Goal: Find contact information: Find contact information

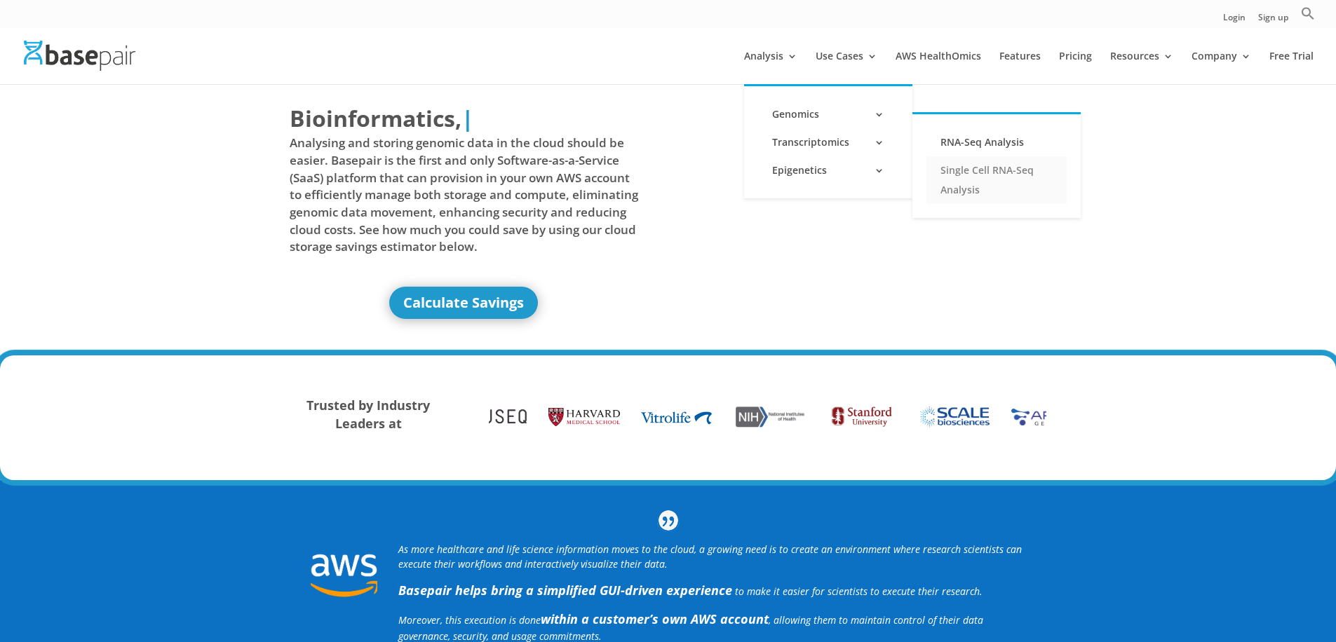
click at [978, 170] on link "Single Cell RNA-Seq Analysis" at bounding box center [996, 180] width 140 height 48
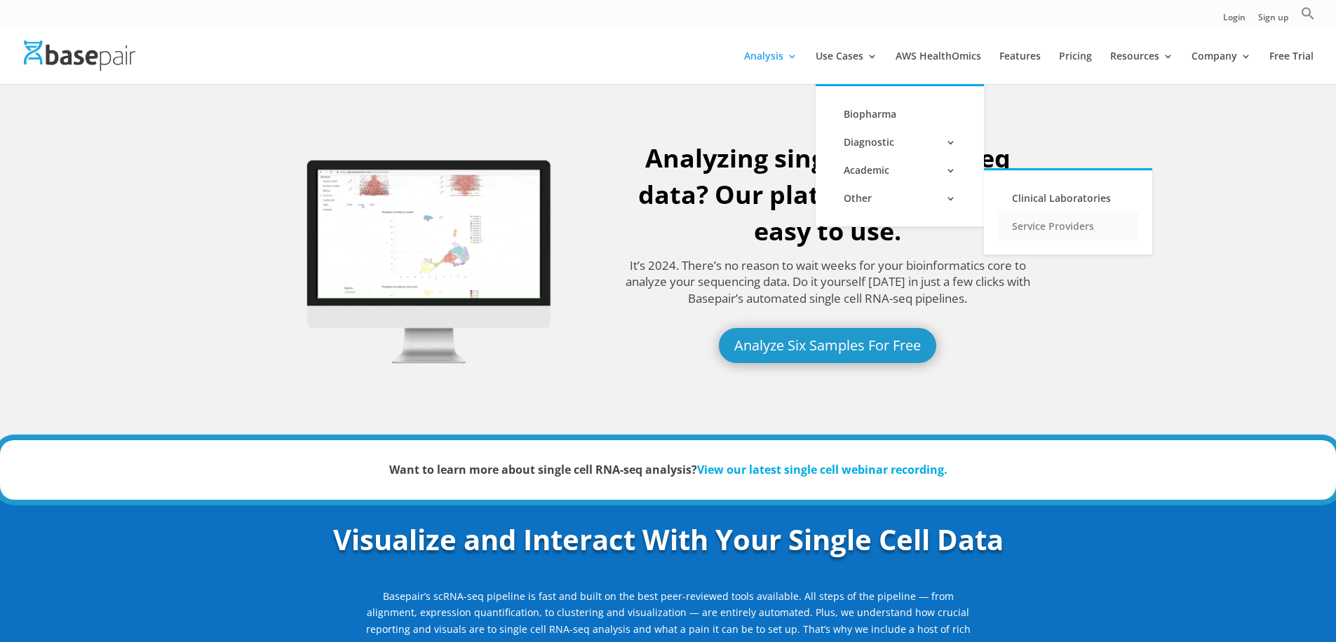
click at [1046, 222] on link "Service Providers" at bounding box center [1068, 226] width 140 height 28
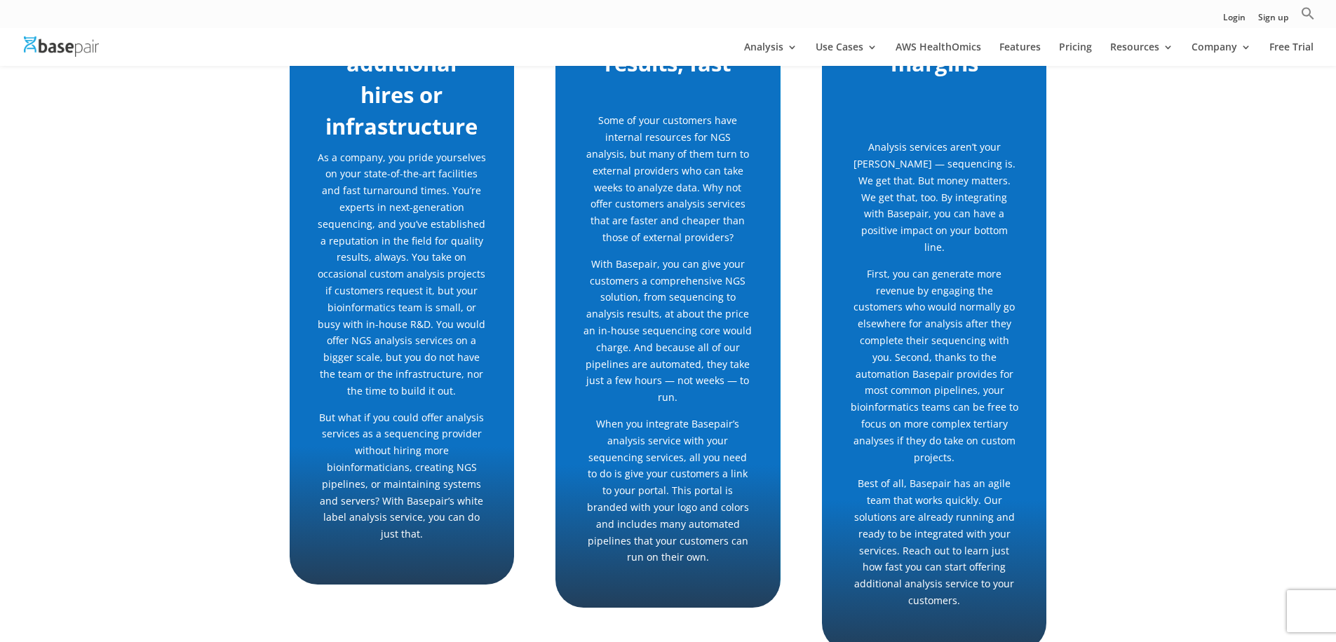
scroll to position [429, 0]
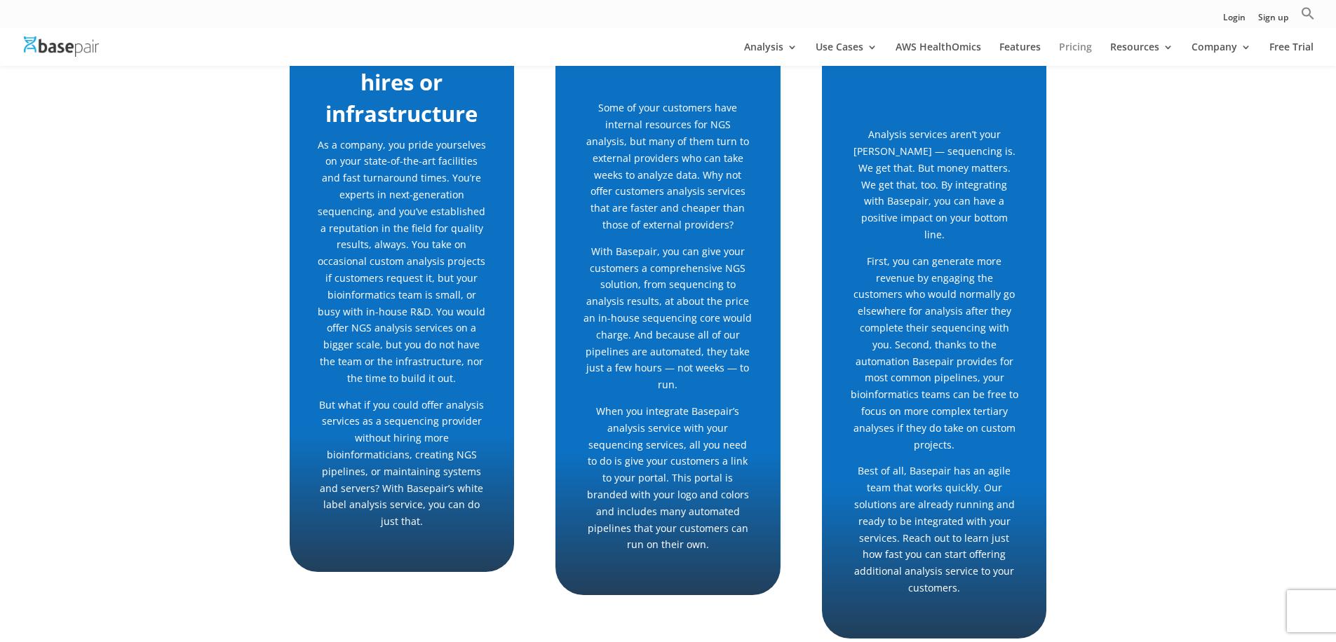
click at [1090, 47] on link "Pricing" at bounding box center [1075, 54] width 33 height 24
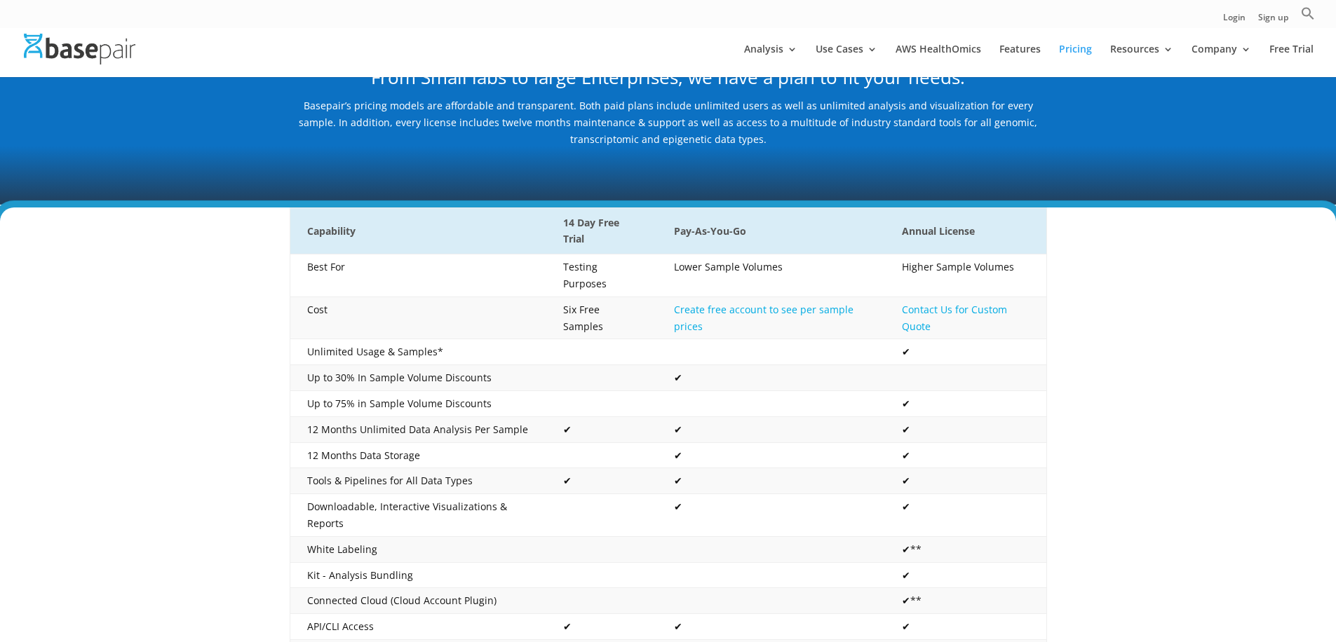
scroll to position [194, 0]
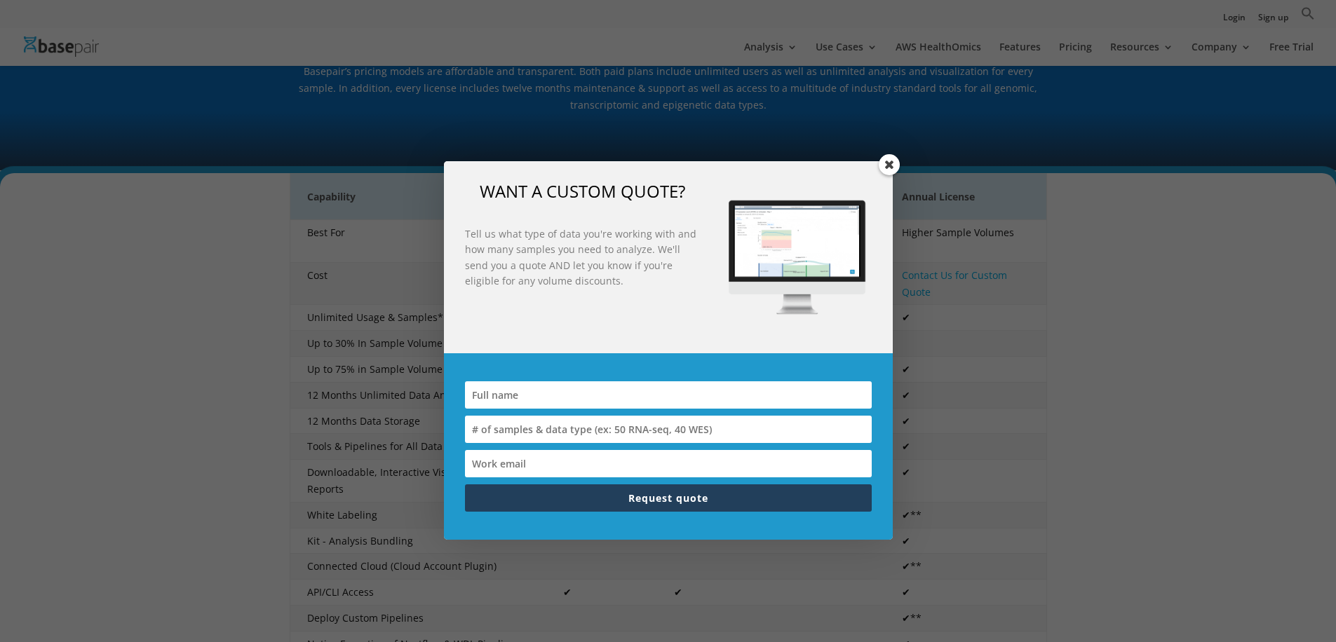
click at [887, 165] on span at bounding box center [889, 164] width 21 height 21
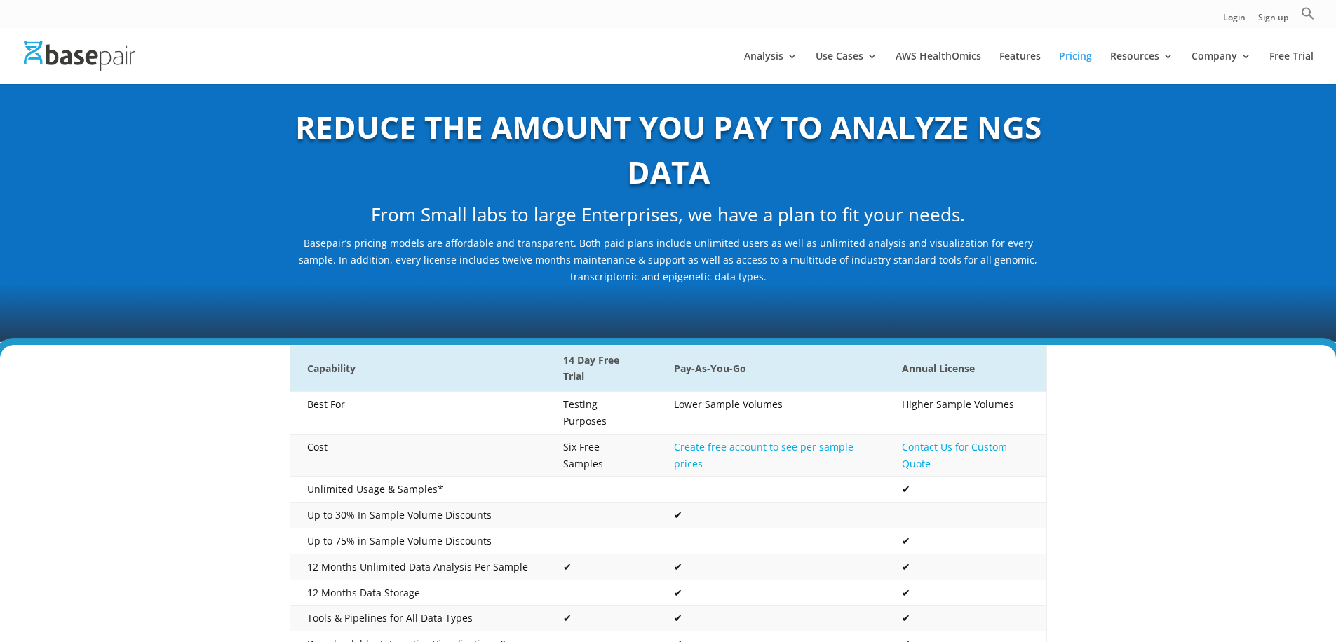
scroll to position [34, 0]
click at [1020, 53] on link "Features" at bounding box center [1019, 67] width 41 height 33
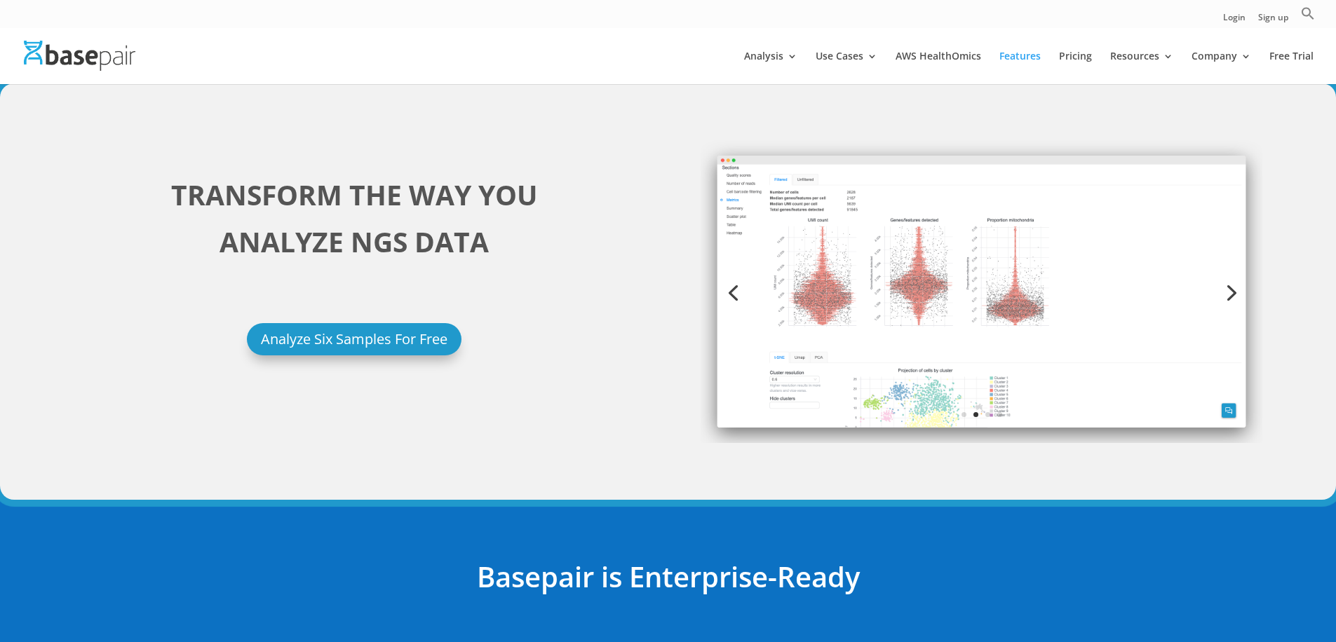
click at [1230, 294] on link "Next" at bounding box center [1230, 292] width 34 height 34
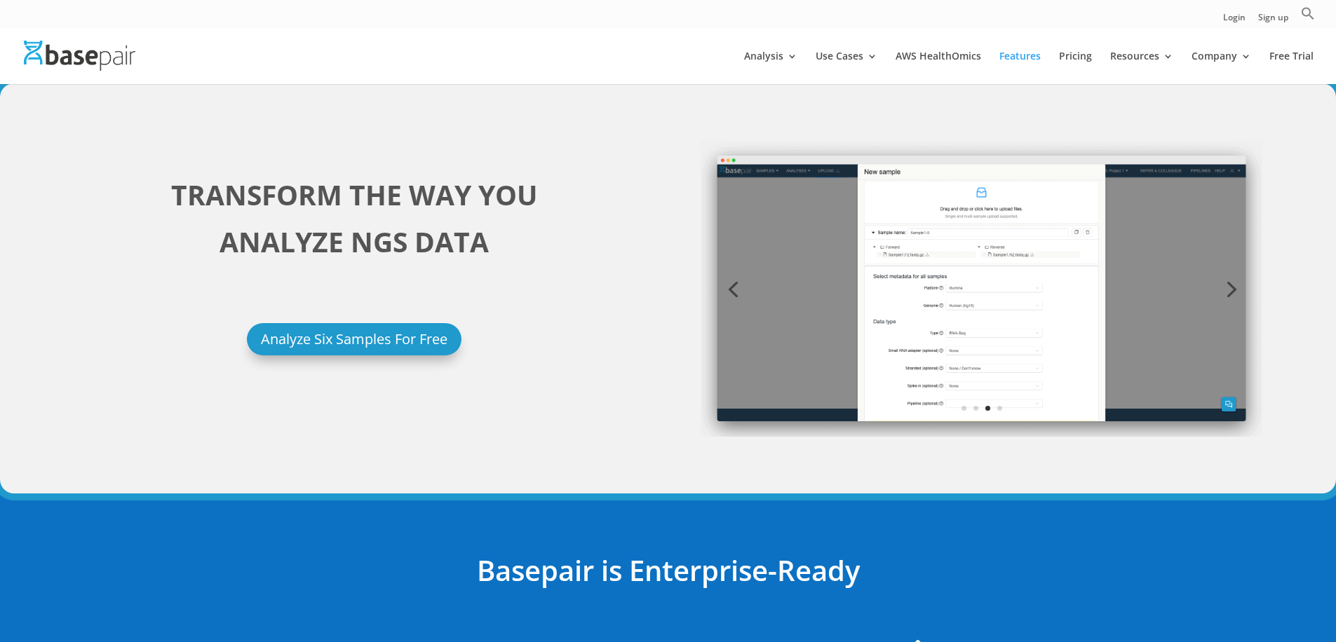
click at [1229, 294] on link "Next" at bounding box center [1230, 288] width 34 height 34
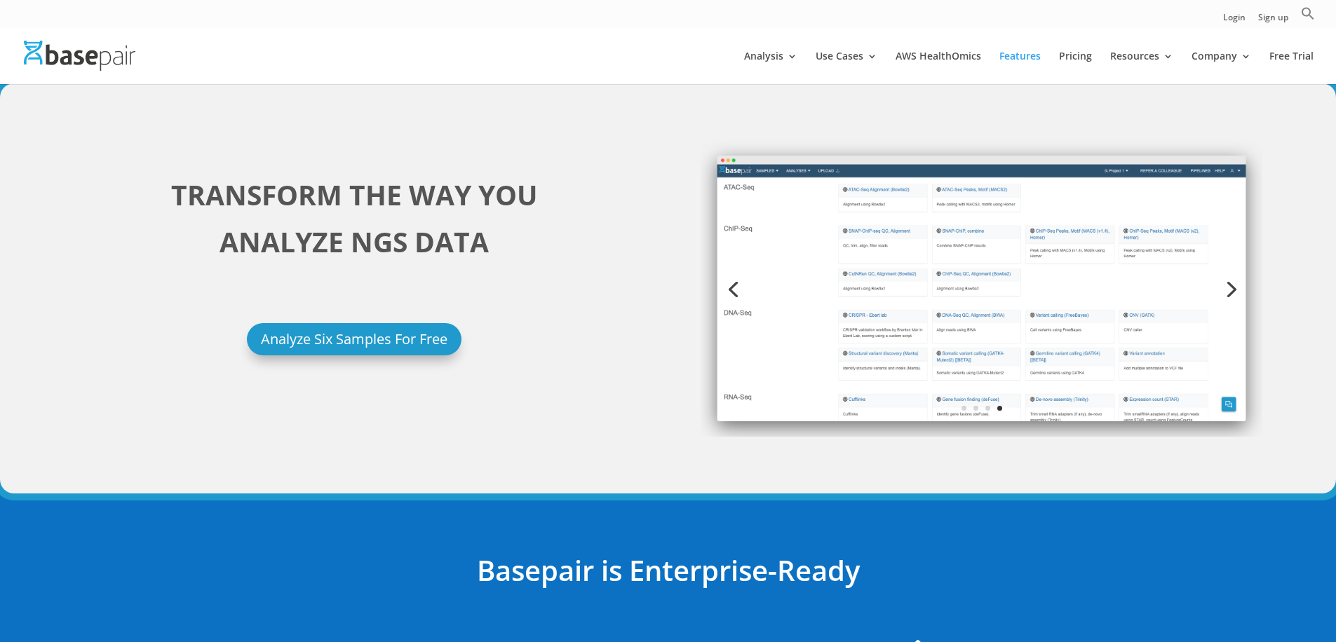
click at [1229, 294] on link "Next" at bounding box center [1230, 288] width 34 height 34
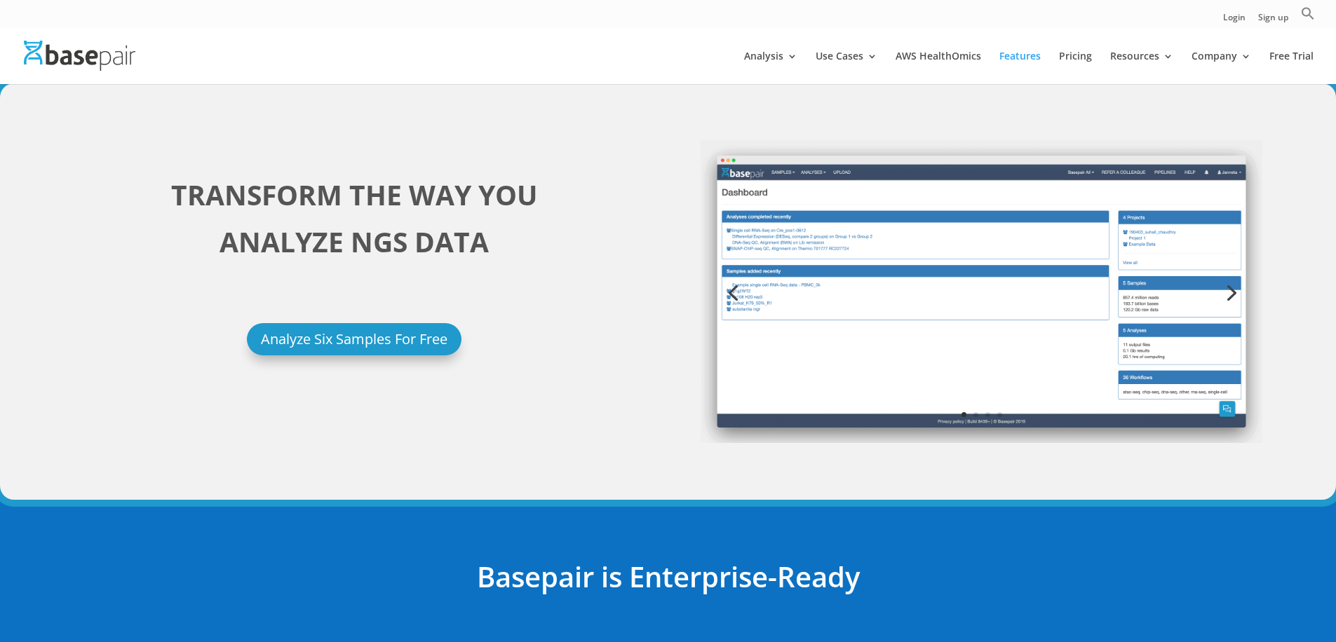
click at [1230, 292] on link "Next" at bounding box center [1230, 292] width 34 height 34
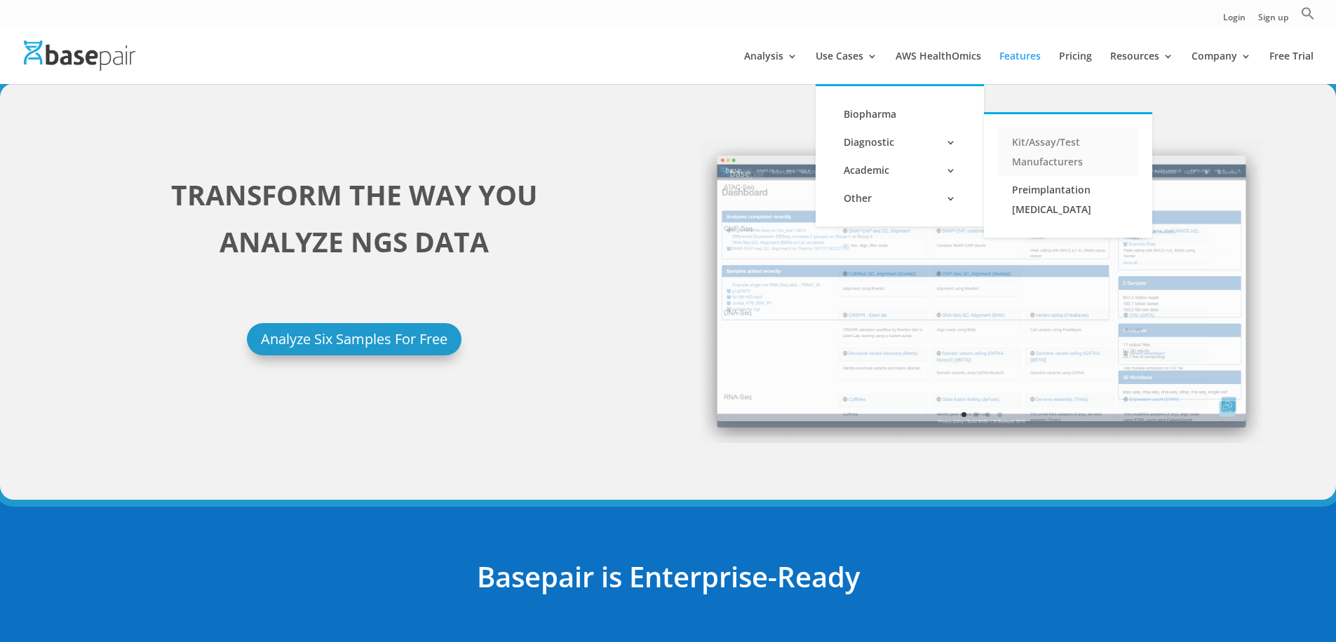
click at [1061, 144] on link "Kit/Assay/Test Manufacturers" at bounding box center [1068, 152] width 140 height 48
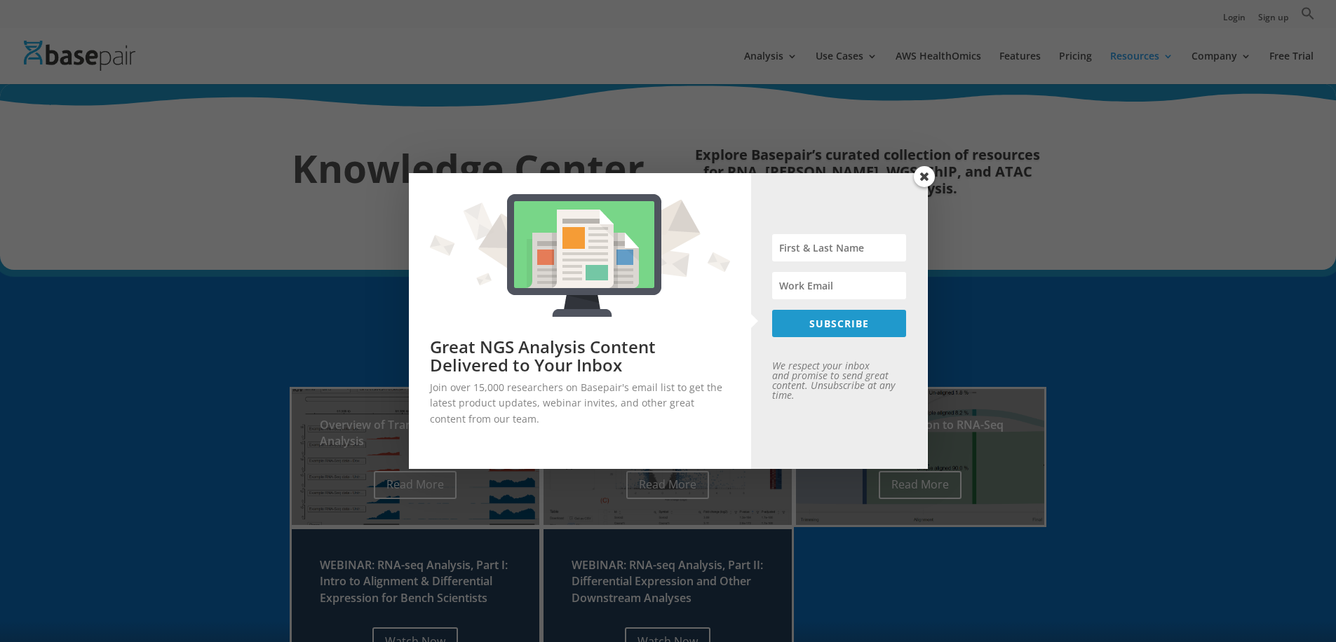
click at [921, 175] on span at bounding box center [924, 176] width 21 height 21
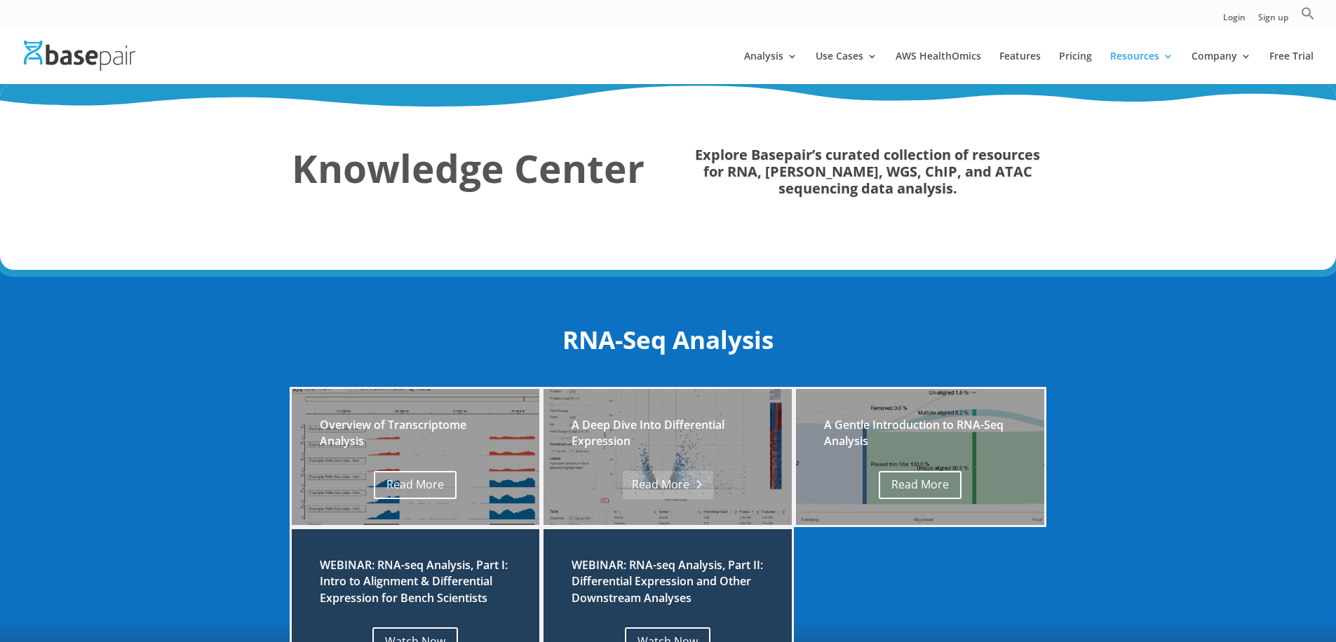
click at [684, 498] on link "Read More" at bounding box center [668, 485] width 90 height 29
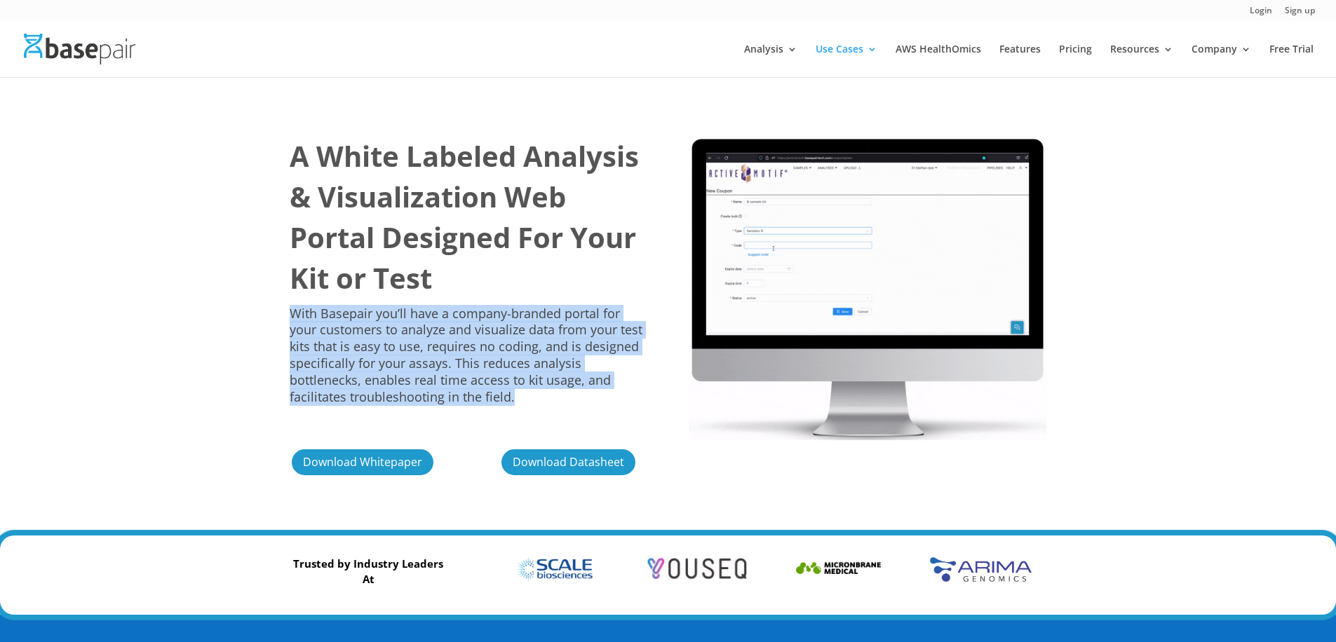
drag, startPoint x: 290, startPoint y: 312, endPoint x: 653, endPoint y: 390, distance: 371.5
click at [653, 390] on div "A White Labeled Analysis & Visualization Web Portal Designed For Your Kit or Te…" at bounding box center [668, 306] width 757 height 383
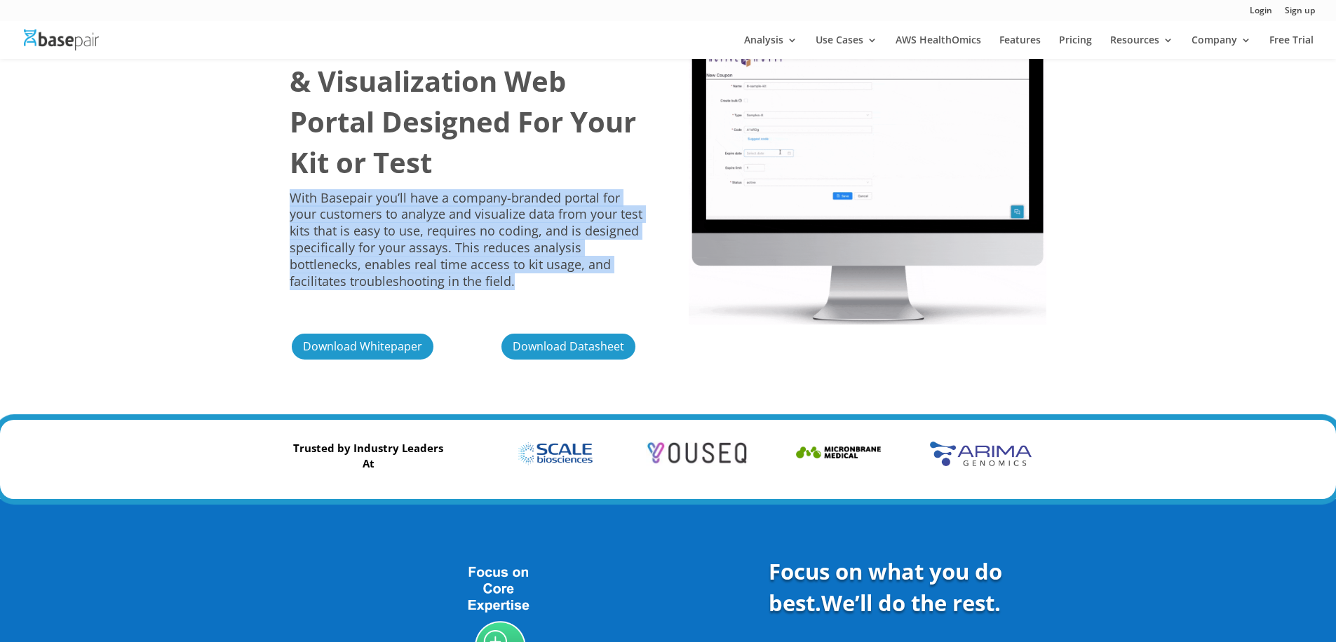
scroll to position [31, 0]
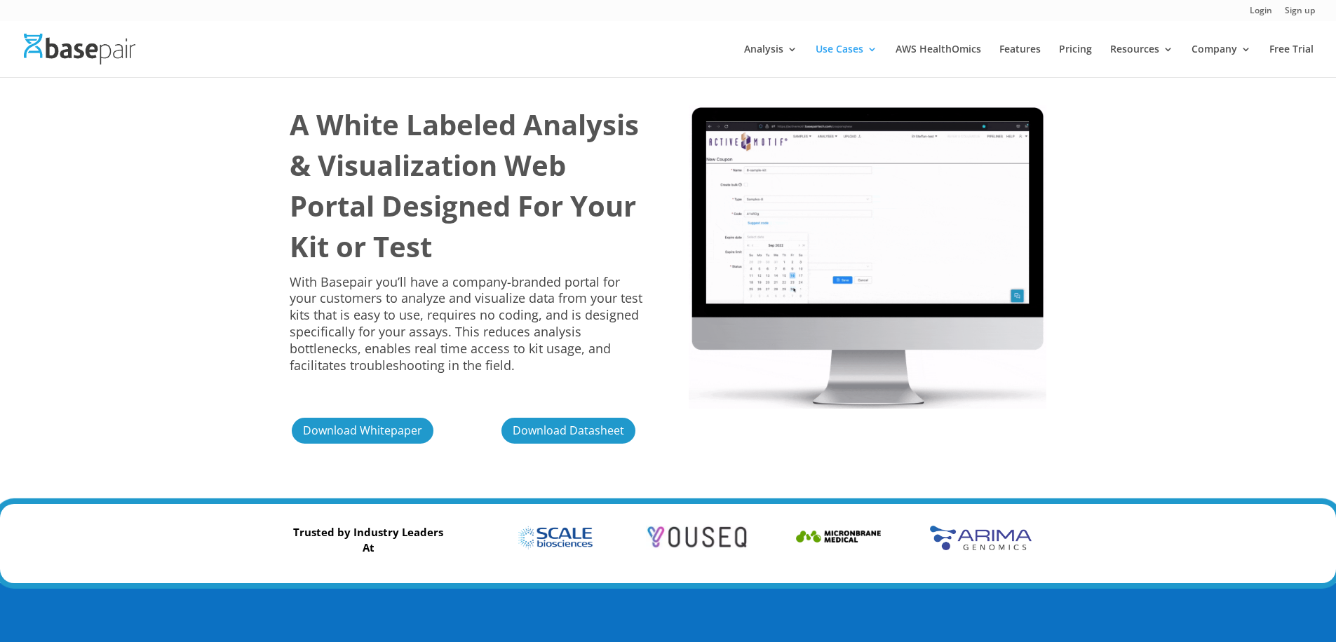
click at [433, 428] on div "Download Whitepaper" at bounding box center [369, 431] width 158 height 30
click at [407, 428] on link "Download Whitepaper" at bounding box center [367, 431] width 154 height 30
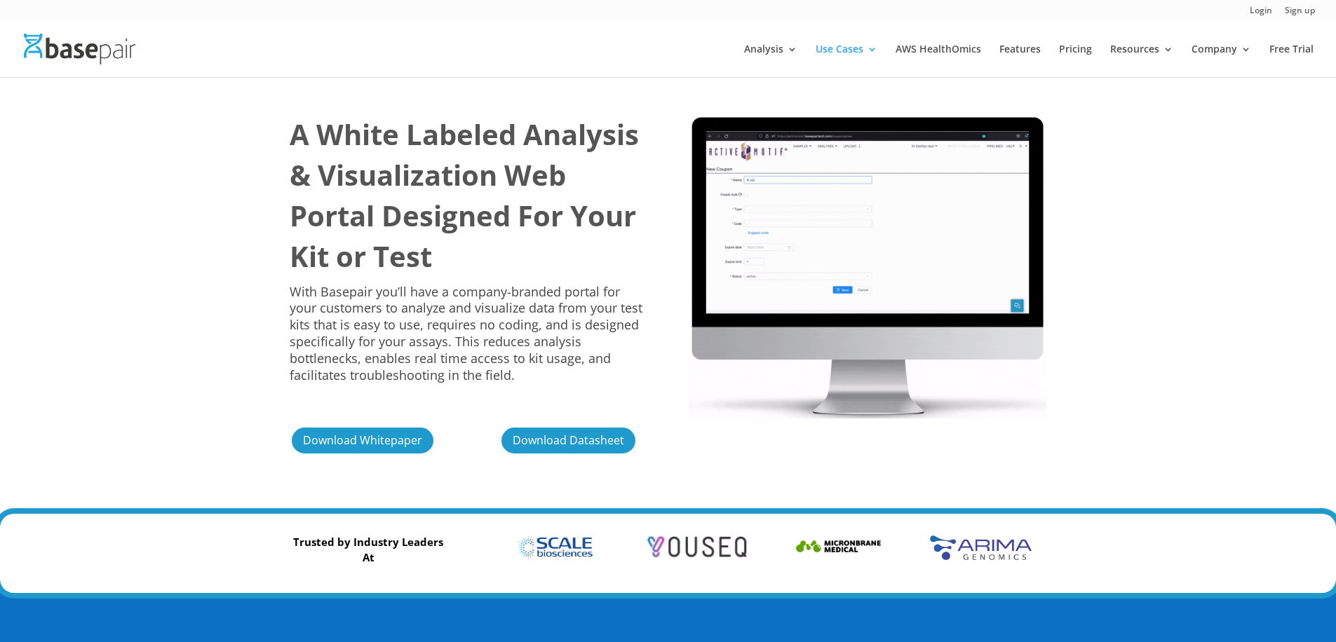
scroll to position [0, 0]
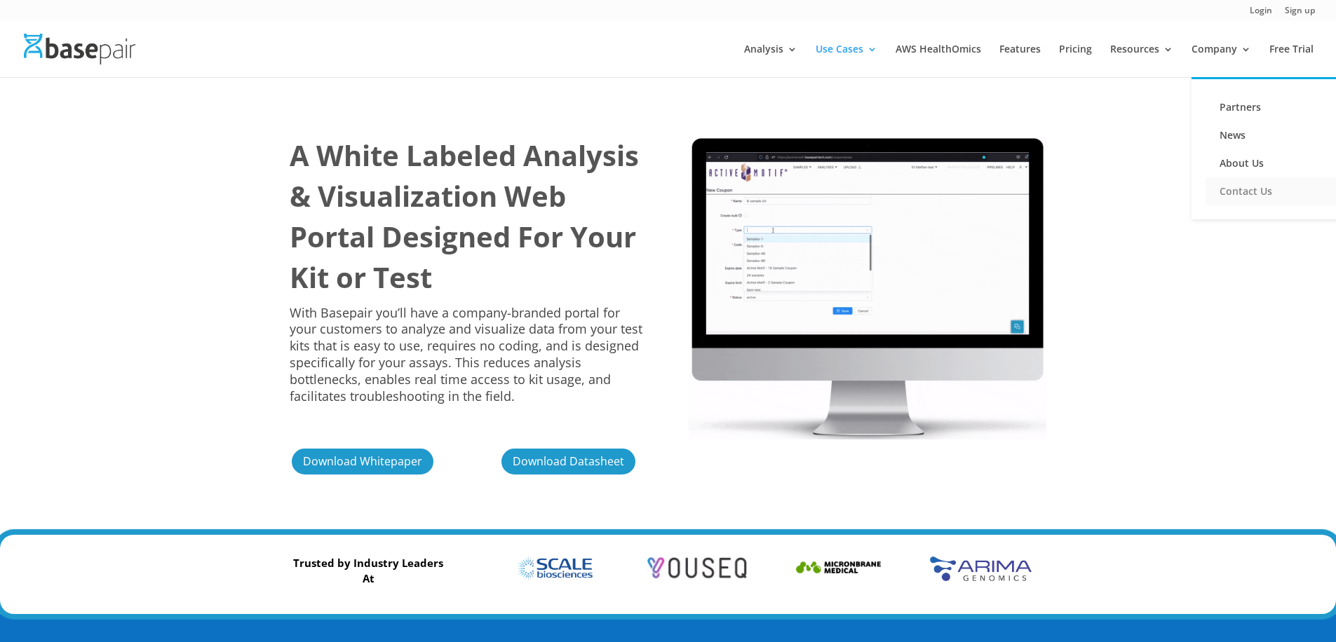
click at [1231, 191] on link "Contact Us" at bounding box center [1276, 191] width 140 height 28
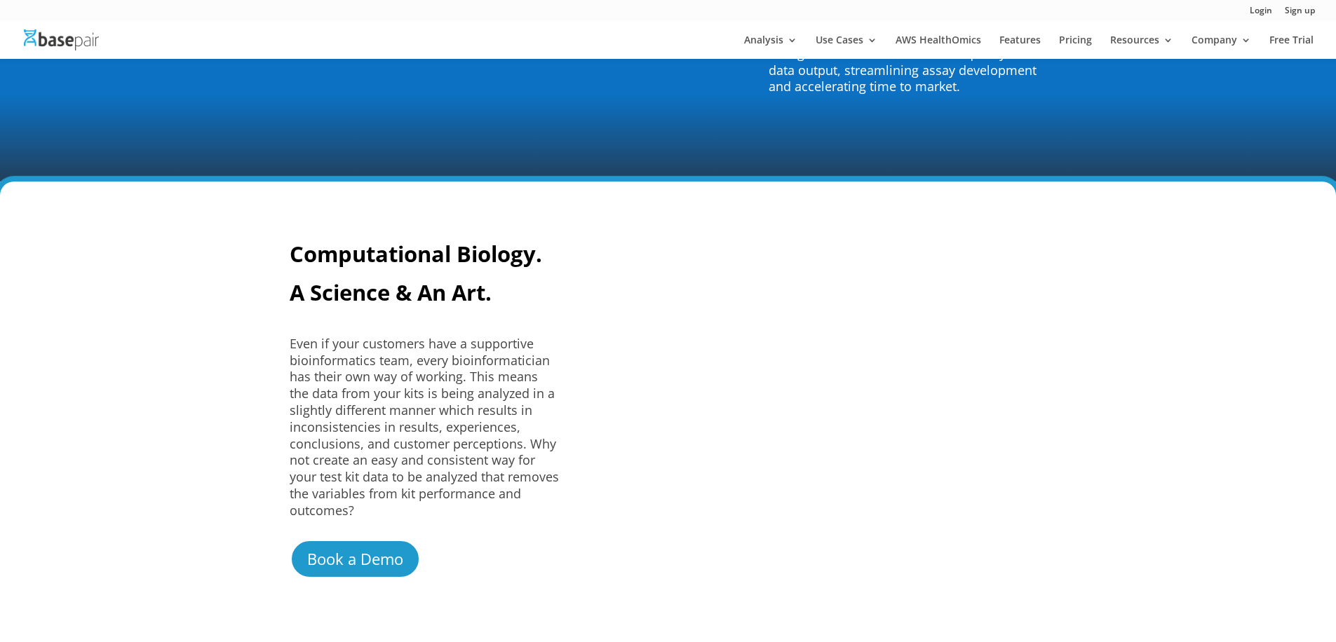
scroll to position [3472, 0]
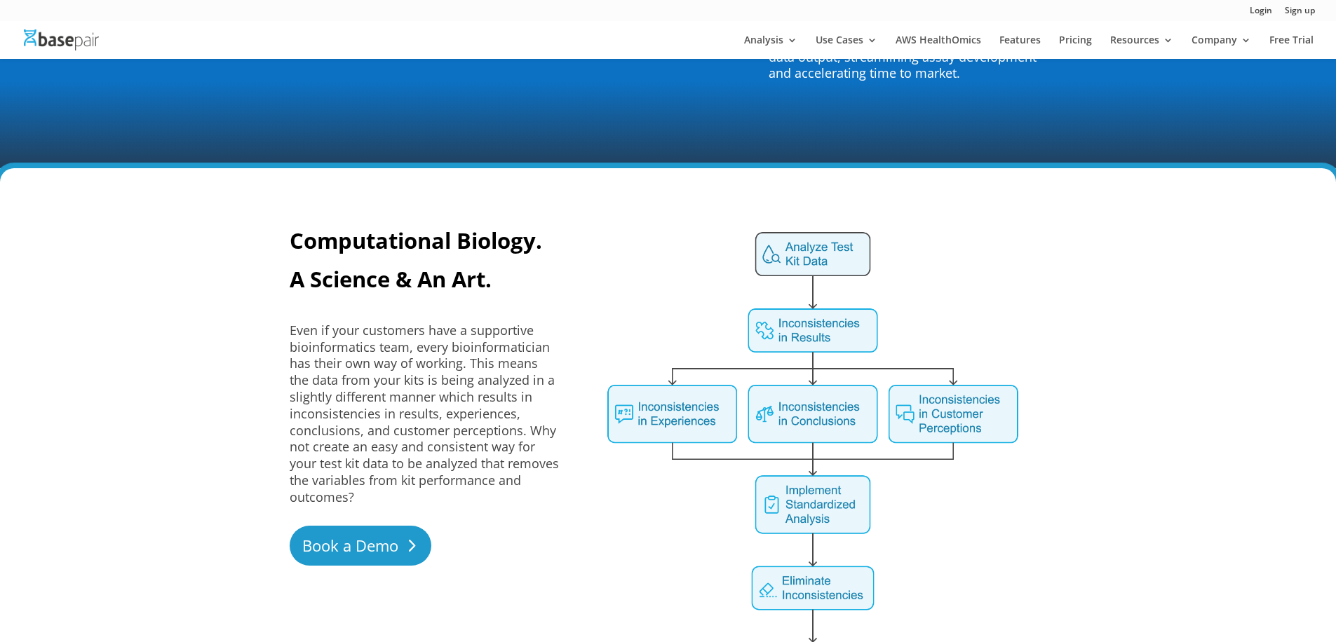
click at [370, 538] on link "Book a Demo" at bounding box center [361, 546] width 142 height 40
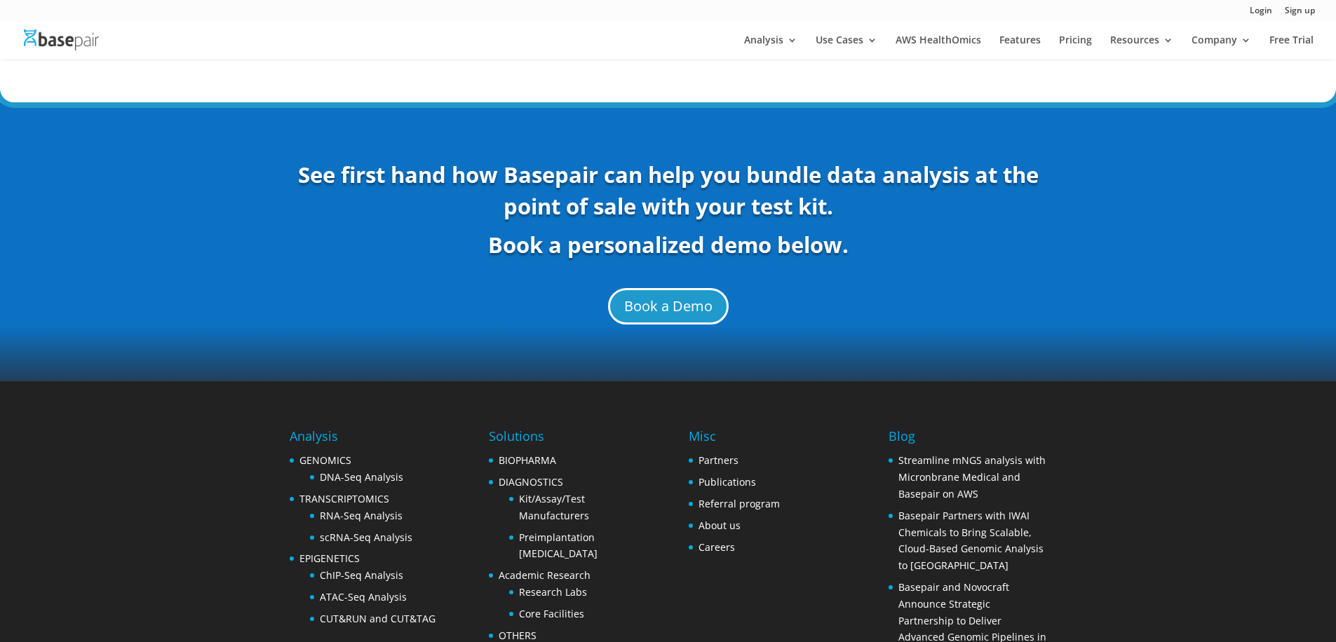
scroll to position [5126, 0]
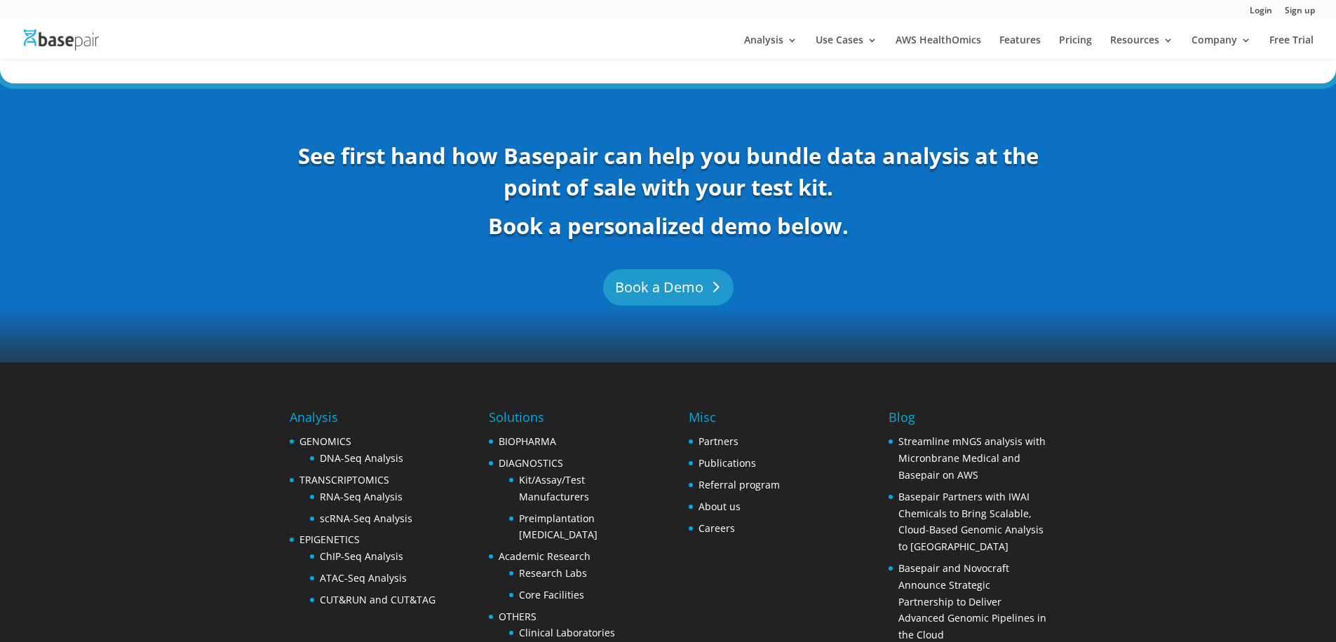
click at [663, 269] on link "Book a Demo" at bounding box center [668, 287] width 130 height 36
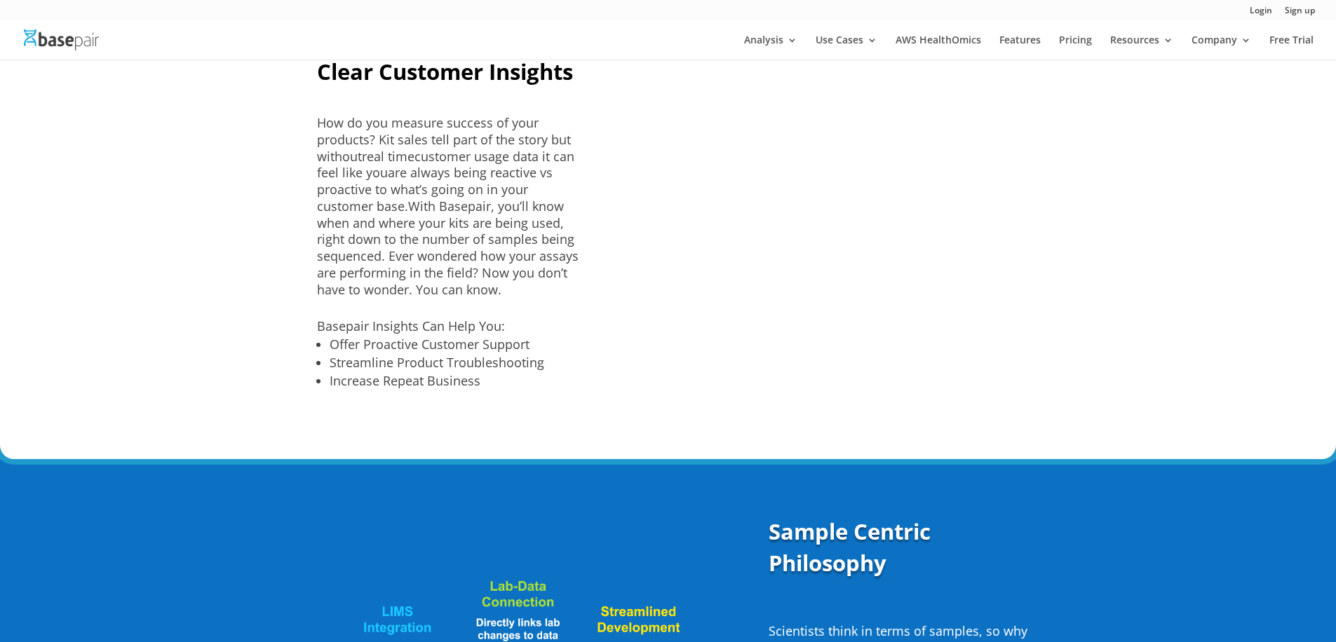
scroll to position [2362, 0]
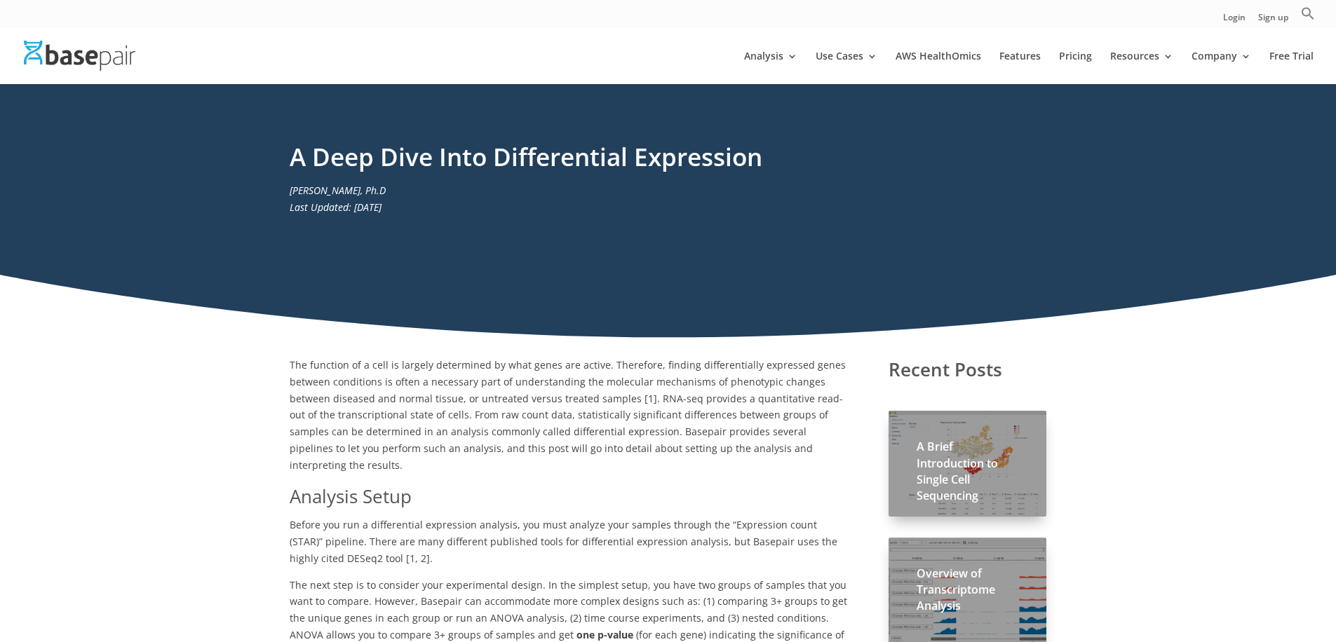
click at [967, 468] on h2 "A Brief Introduction to Single Cell Sequencing" at bounding box center [968, 475] width 102 height 72
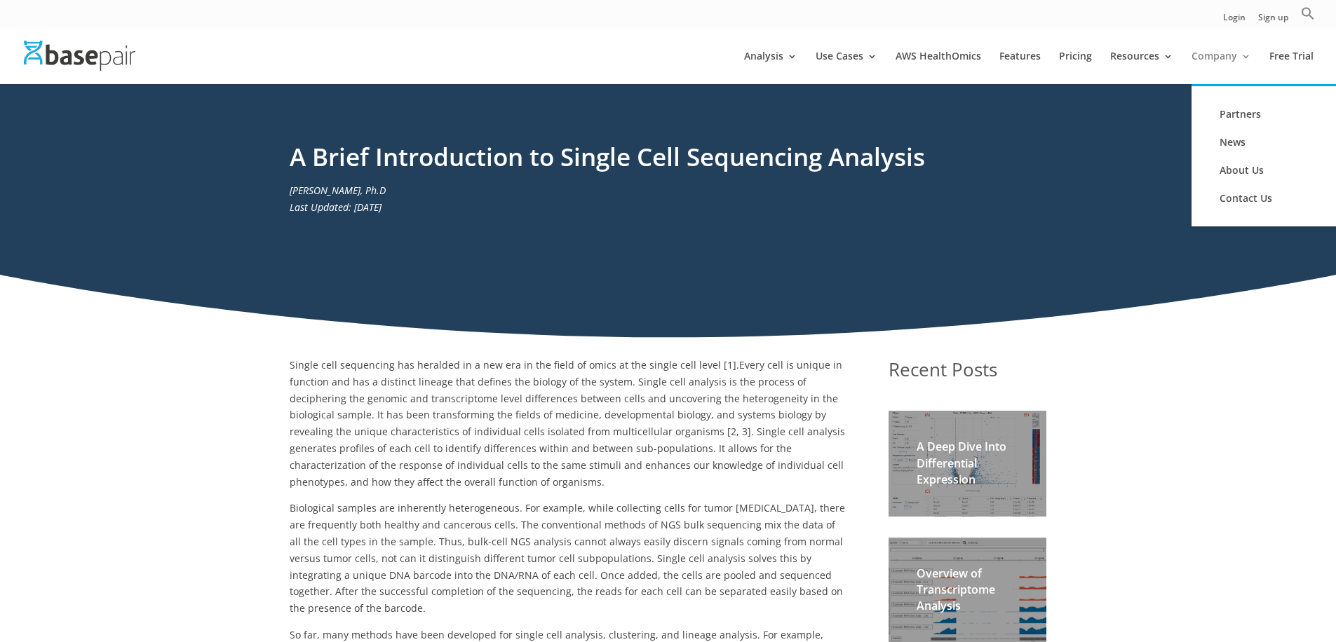
click at [1222, 62] on link "Company" at bounding box center [1221, 67] width 60 height 33
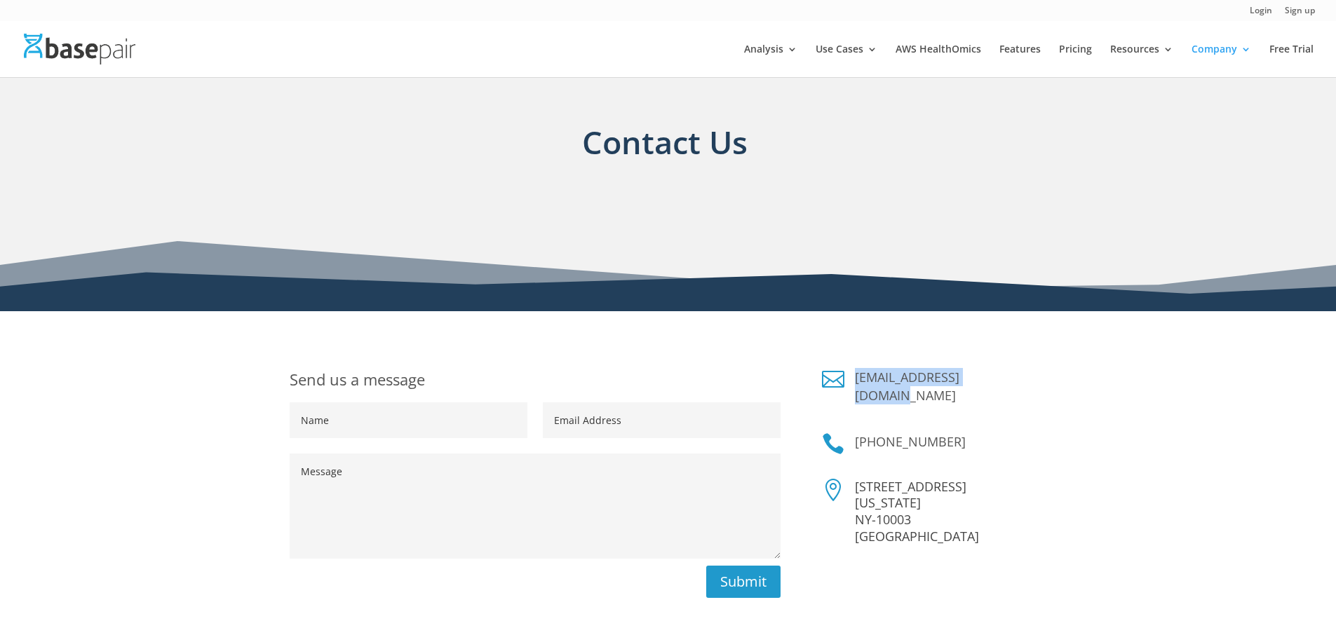
drag, startPoint x: 997, startPoint y: 379, endPoint x: 856, endPoint y: 382, distance: 141.0
click at [856, 382] on h4 "[EMAIL_ADDRESS][DOMAIN_NAME]" at bounding box center [950, 389] width 191 height 43
copy link "[EMAIL_ADDRESS][DOMAIN_NAME]"
